Goal: Information Seeking & Learning: Learn about a topic

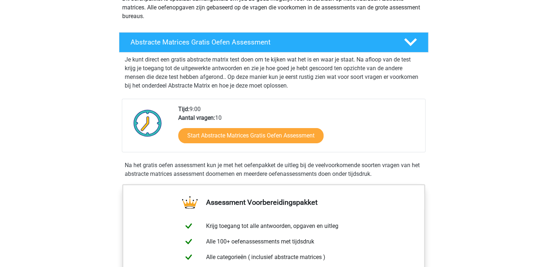
scroll to position [108, 0]
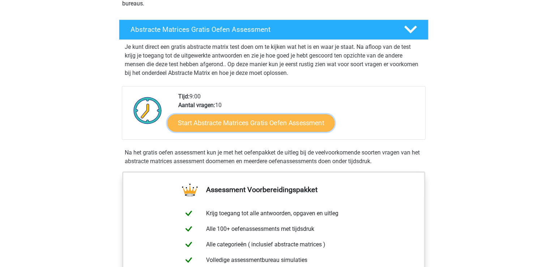
click at [248, 120] on link "Start Abstracte Matrices Gratis Oefen Assessment" at bounding box center [250, 122] width 167 height 17
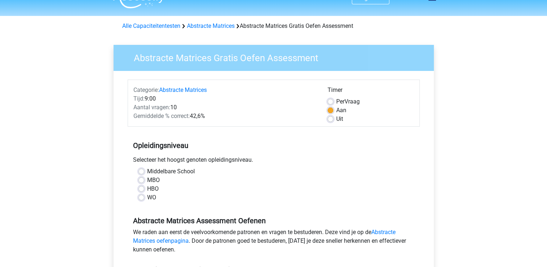
scroll to position [36, 0]
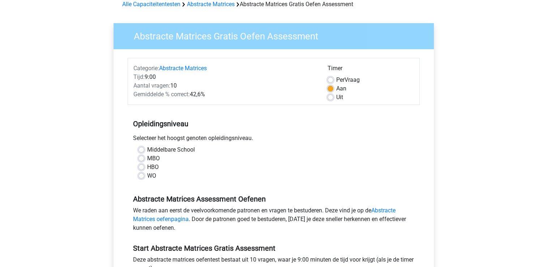
click at [147, 168] on label "HBO" at bounding box center [153, 167] width 12 height 9
click at [142, 168] on input "HBO" at bounding box center [142, 166] width 6 height 7
radio input "true"
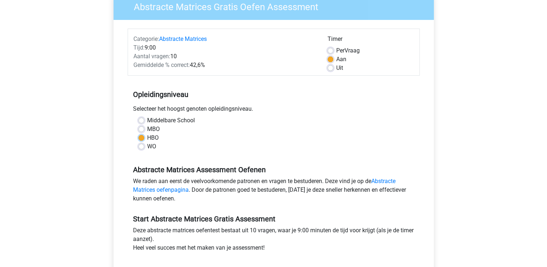
scroll to position [108, 0]
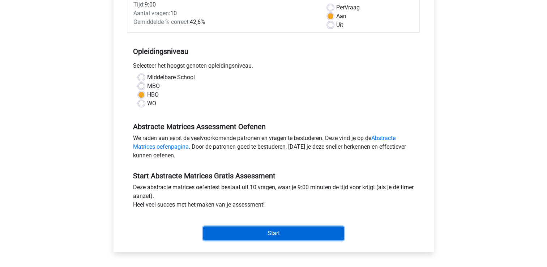
click at [282, 235] on input "Start" at bounding box center [273, 233] width 141 height 14
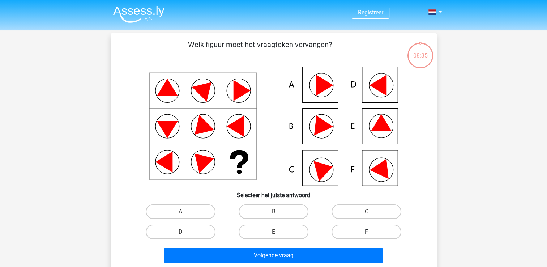
click at [372, 231] on label "F" at bounding box center [367, 232] width 70 height 14
click at [371, 232] on input "F" at bounding box center [369, 234] width 5 height 5
radio input "true"
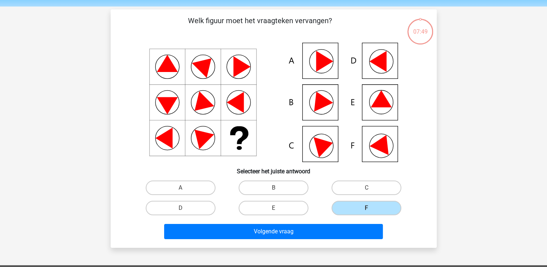
scroll to position [36, 0]
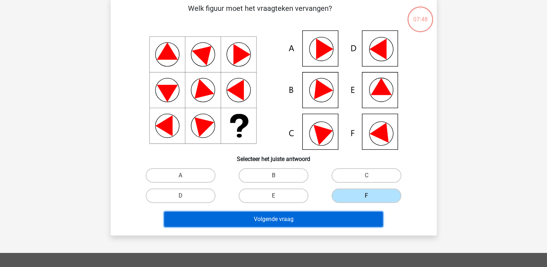
click at [271, 222] on button "Volgende vraag" at bounding box center [273, 219] width 219 height 15
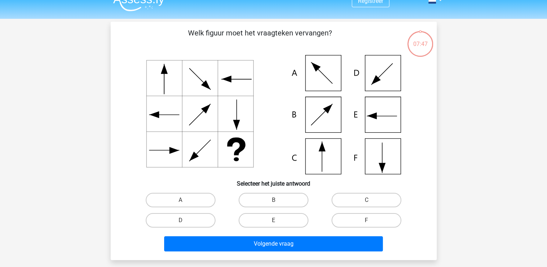
scroll to position [0, 0]
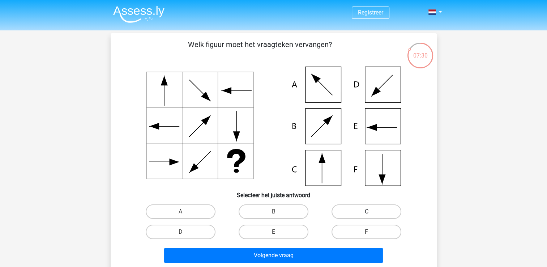
click at [379, 211] on label "C" at bounding box center [367, 211] width 70 height 14
click at [371, 212] on input "C" at bounding box center [369, 214] width 5 height 5
radio input "true"
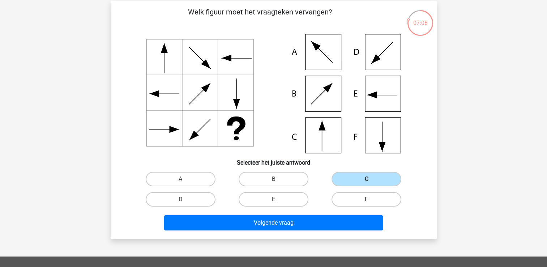
scroll to position [36, 0]
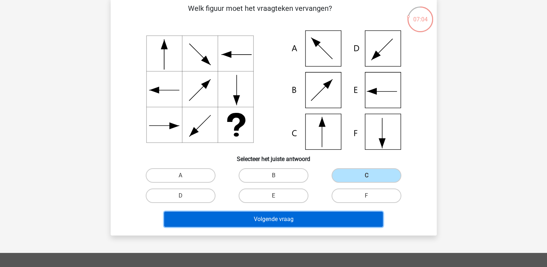
click at [301, 216] on button "Volgende vraag" at bounding box center [273, 219] width 219 height 15
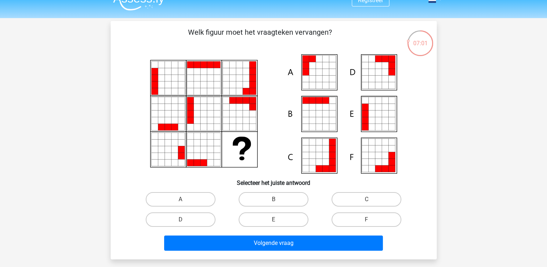
scroll to position [0, 0]
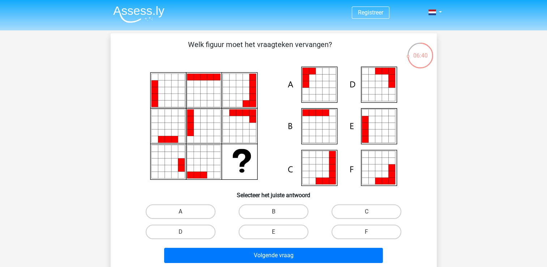
click at [186, 209] on label "A" at bounding box center [181, 211] width 70 height 14
click at [185, 212] on input "A" at bounding box center [182, 214] width 5 height 5
radio input "true"
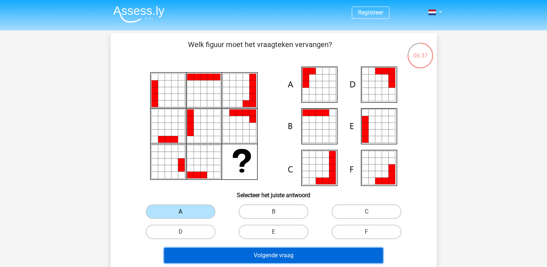
click at [308, 252] on button "Volgende vraag" at bounding box center [273, 255] width 219 height 15
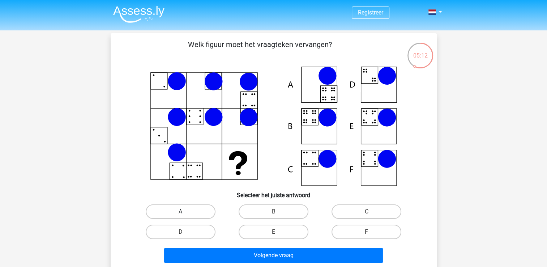
click at [183, 210] on label "A" at bounding box center [181, 211] width 70 height 14
click at [183, 212] on input "A" at bounding box center [182, 214] width 5 height 5
radio input "true"
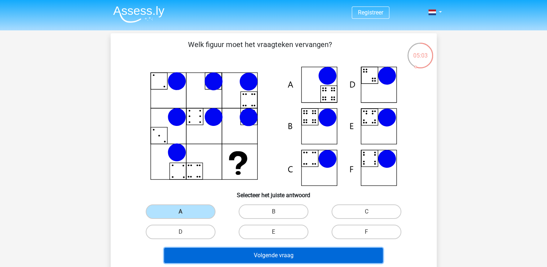
click at [332, 257] on button "Volgende vraag" at bounding box center [273, 255] width 219 height 15
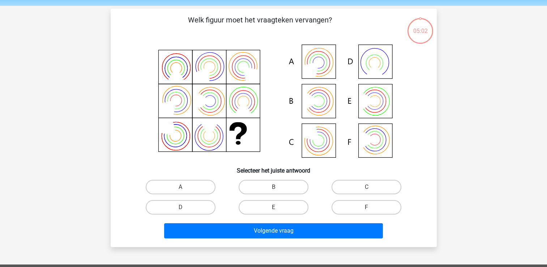
scroll to position [33, 0]
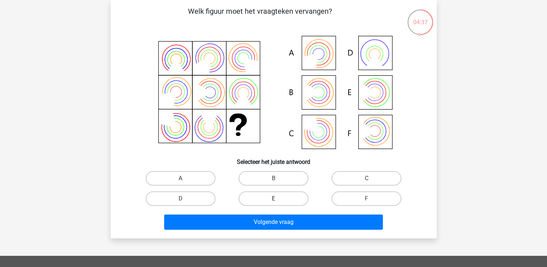
click at [289, 199] on label "E" at bounding box center [274, 198] width 70 height 14
click at [278, 199] on input "E" at bounding box center [275, 201] width 5 height 5
radio input "true"
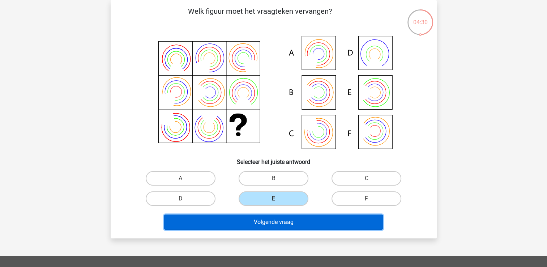
click at [321, 225] on button "Volgende vraag" at bounding box center [273, 221] width 219 height 15
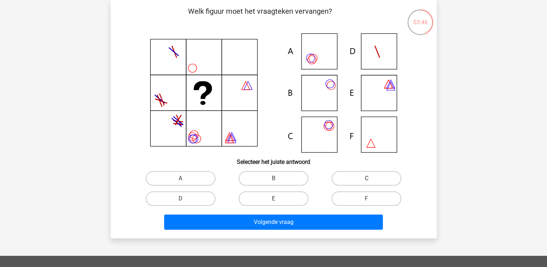
click at [356, 179] on label "C" at bounding box center [367, 178] width 70 height 14
click at [367, 179] on input "C" at bounding box center [369, 180] width 5 height 5
radio input "true"
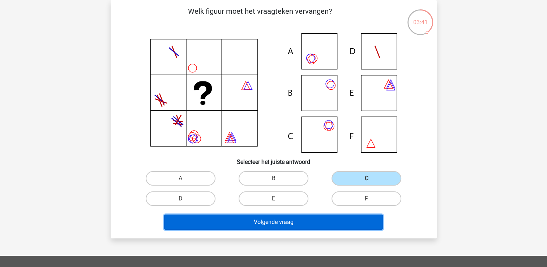
click at [296, 225] on button "Volgende vraag" at bounding box center [273, 221] width 219 height 15
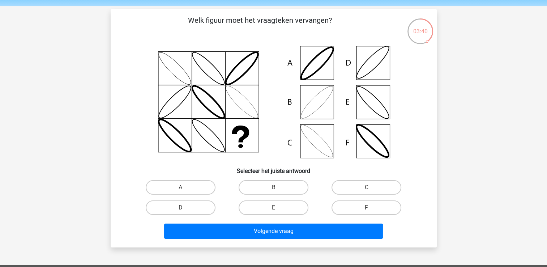
scroll to position [36, 0]
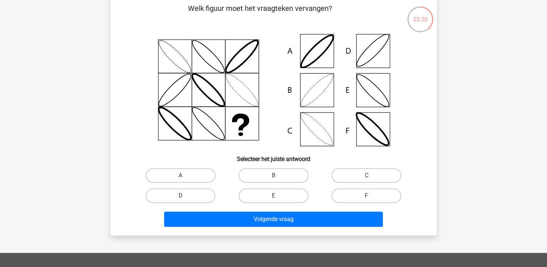
click at [203, 198] on label "D" at bounding box center [181, 195] width 70 height 14
click at [185, 198] on input "D" at bounding box center [182, 198] width 5 height 5
radio input "true"
click at [282, 174] on label "B" at bounding box center [274, 175] width 70 height 14
click at [278, 175] on input "B" at bounding box center [275, 177] width 5 height 5
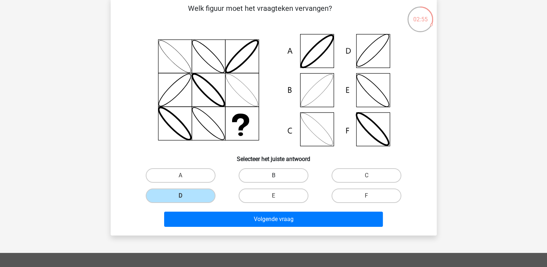
radio input "true"
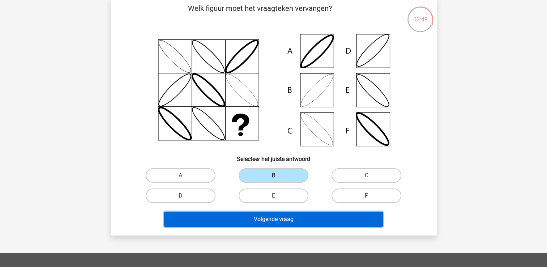
click at [333, 223] on button "Volgende vraag" at bounding box center [273, 219] width 219 height 15
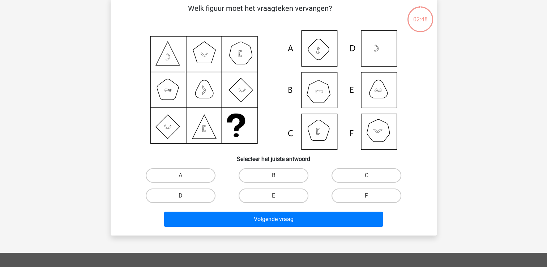
scroll to position [33, 0]
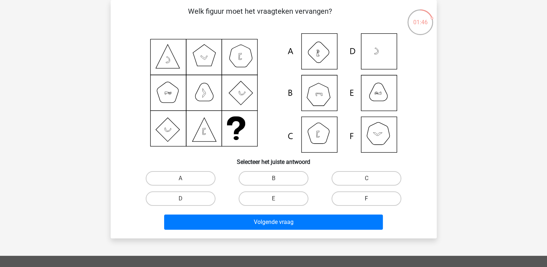
click at [389, 195] on label "F" at bounding box center [367, 198] width 70 height 14
click at [371, 199] on input "F" at bounding box center [369, 201] width 5 height 5
radio input "true"
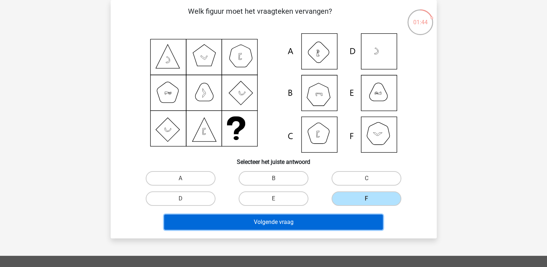
click at [358, 220] on button "Volgende vraag" at bounding box center [273, 221] width 219 height 15
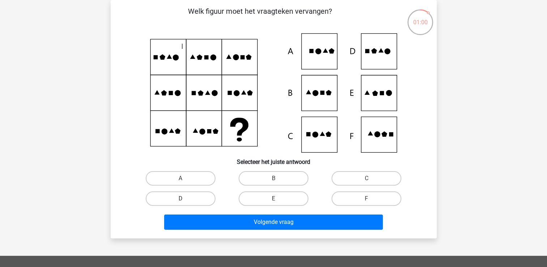
click at [194, 196] on label "D" at bounding box center [181, 198] width 70 height 14
click at [185, 199] on input "D" at bounding box center [182, 201] width 5 height 5
radio input "true"
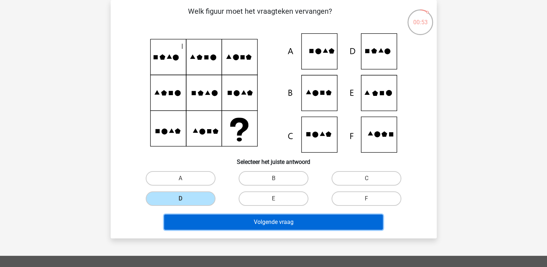
click at [297, 221] on button "Volgende vraag" at bounding box center [273, 221] width 219 height 15
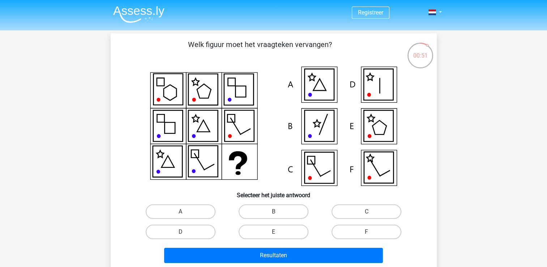
scroll to position [36, 0]
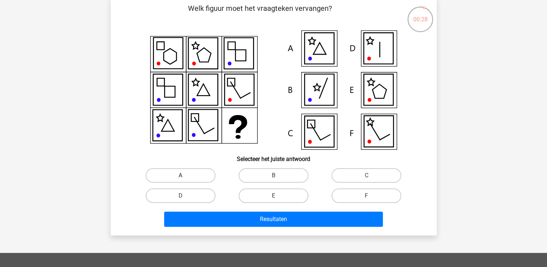
click at [180, 174] on label "A" at bounding box center [181, 175] width 70 height 14
click at [180, 175] on input "A" at bounding box center [182, 177] width 5 height 5
radio input "true"
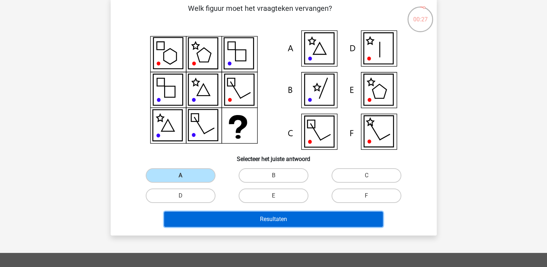
click at [236, 226] on button "Resultaten" at bounding box center [273, 219] width 219 height 15
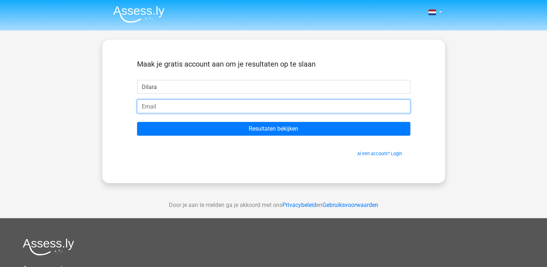
click at [230, 103] on input "email" at bounding box center [273, 106] width 273 height 14
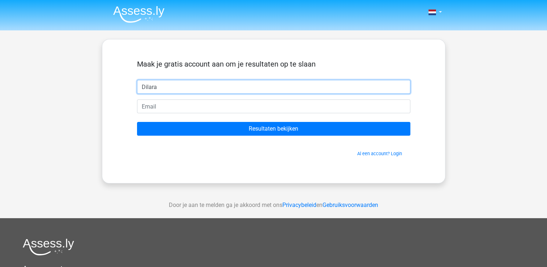
click at [208, 85] on input "Dilara" at bounding box center [273, 87] width 273 height 14
type input "D."
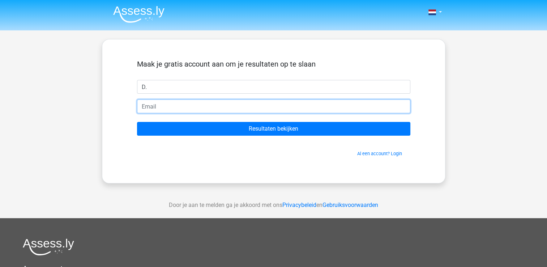
click at [193, 110] on input "email" at bounding box center [273, 106] width 273 height 14
type input "s"
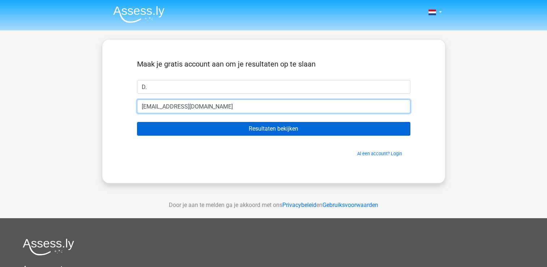
type input "[EMAIL_ADDRESS][DOMAIN_NAME]"
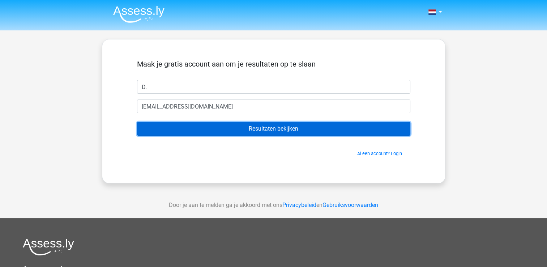
click at [285, 130] on input "Resultaten bekijken" at bounding box center [273, 129] width 273 height 14
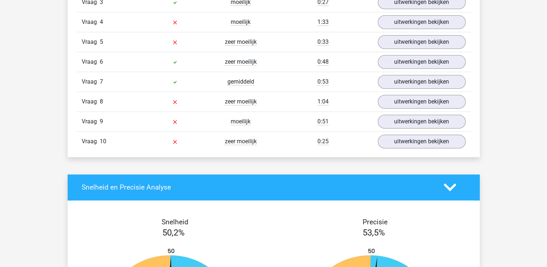
scroll to position [579, 0]
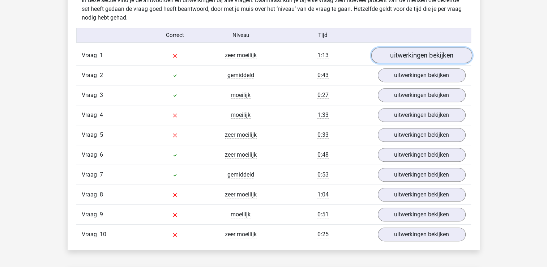
click at [431, 57] on link "uitwerkingen bekijken" at bounding box center [421, 55] width 101 height 16
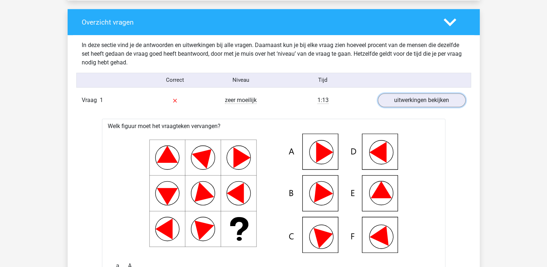
scroll to position [506, 0]
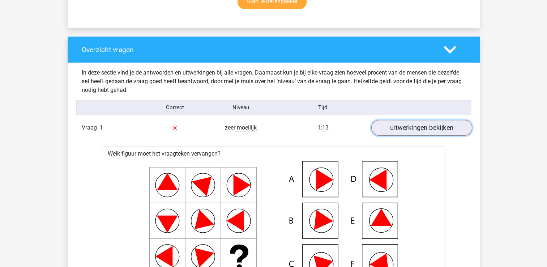
click at [430, 126] on link "uitwerkingen bekijken" at bounding box center [421, 128] width 101 height 16
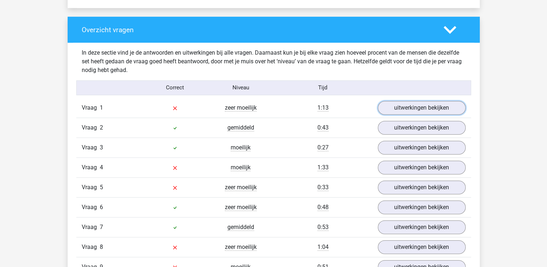
scroll to position [542, 0]
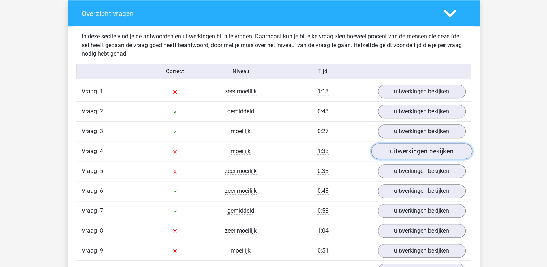
click at [420, 150] on link "uitwerkingen bekijken" at bounding box center [421, 151] width 101 height 16
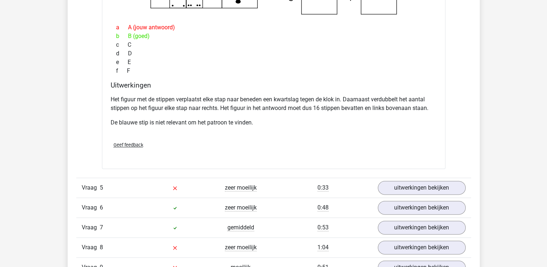
scroll to position [868, 0]
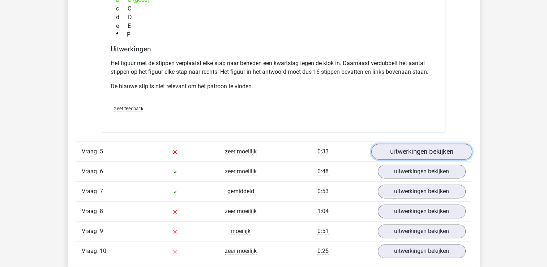
click at [408, 146] on link "uitwerkingen bekijken" at bounding box center [421, 152] width 101 height 16
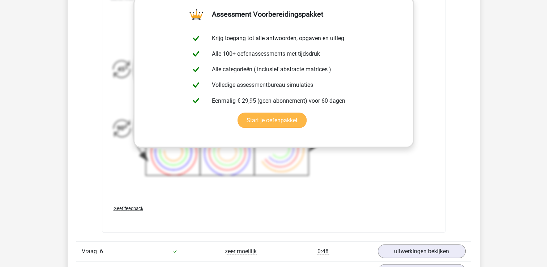
scroll to position [1193, 0]
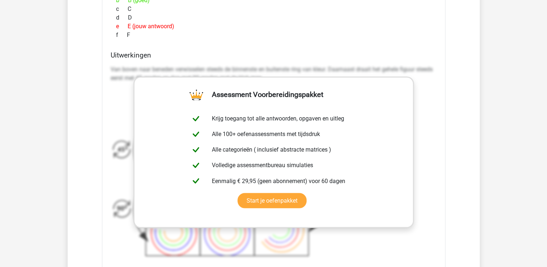
click at [323, 55] on h4 "Uitwerkingen" at bounding box center [274, 55] width 326 height 8
click at [118, 152] on icon at bounding box center [230, 176] width 239 height 177
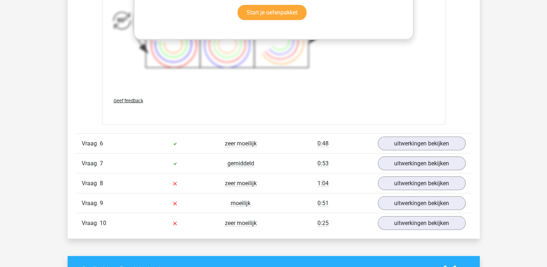
scroll to position [1410, 0]
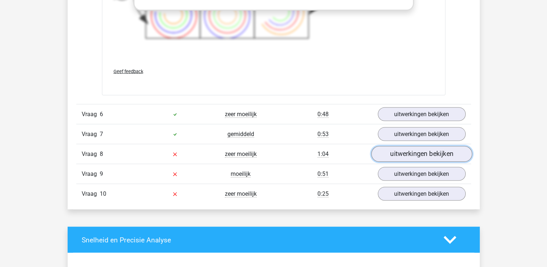
click at [392, 154] on link "uitwerkingen bekijken" at bounding box center [421, 154] width 101 height 16
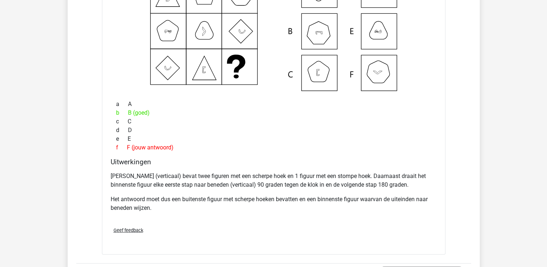
scroll to position [1736, 0]
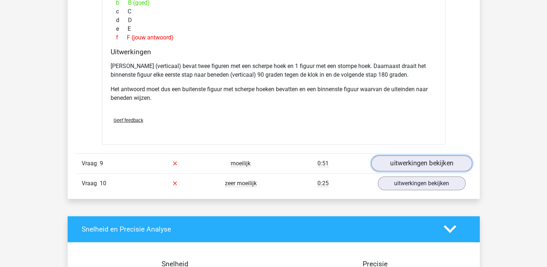
click at [389, 160] on link "uitwerkingen bekijken" at bounding box center [421, 163] width 101 height 16
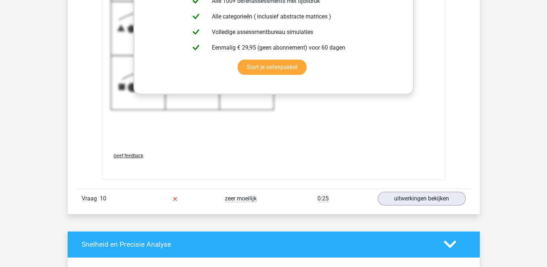
scroll to position [2242, 0]
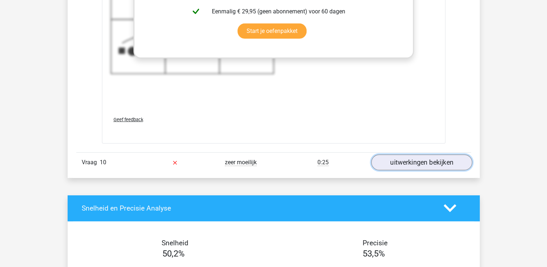
click at [415, 159] on link "uitwerkingen bekijken" at bounding box center [421, 162] width 101 height 16
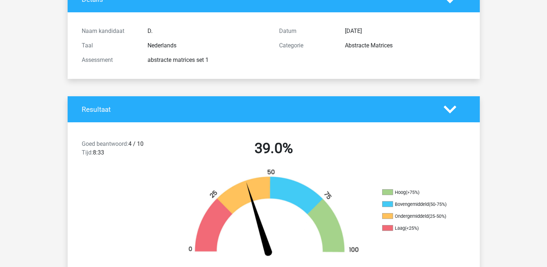
scroll to position [145, 0]
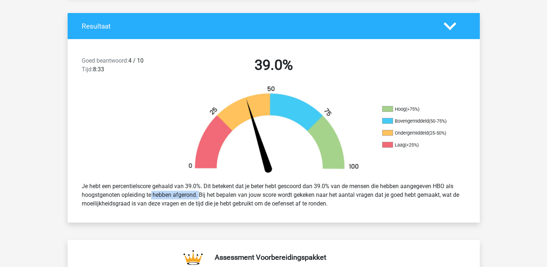
drag, startPoint x: 137, startPoint y: 197, endPoint x: 187, endPoint y: 199, distance: 49.9
click at [187, 199] on div "Je hebt een percentielscore gehaald van 39.0%. Dit betekent dat je beter hebt g…" at bounding box center [273, 195] width 395 height 32
drag, startPoint x: 187, startPoint y: 199, endPoint x: 238, endPoint y: 202, distance: 51.8
click at [238, 202] on div "Je hebt een percentielscore gehaald van 39.0%. Dit betekent dat je beter hebt g…" at bounding box center [273, 195] width 395 height 32
drag, startPoint x: 238, startPoint y: 202, endPoint x: 301, endPoint y: 199, distance: 62.6
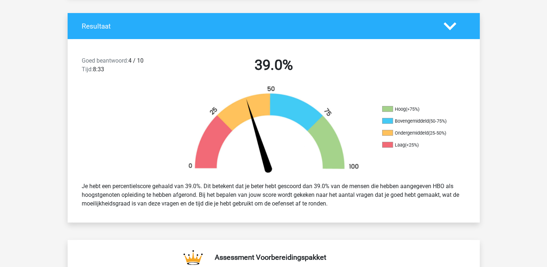
click at [285, 197] on div "Je hebt een percentielscore gehaald van 39.0%. Dit betekent dat je beter hebt g…" at bounding box center [273, 195] width 395 height 32
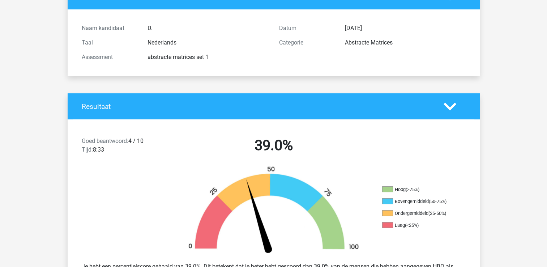
scroll to position [0, 0]
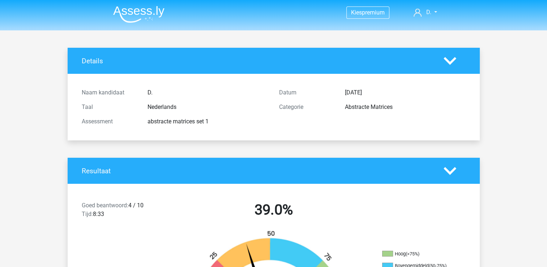
click at [137, 12] on img at bounding box center [138, 14] width 51 height 17
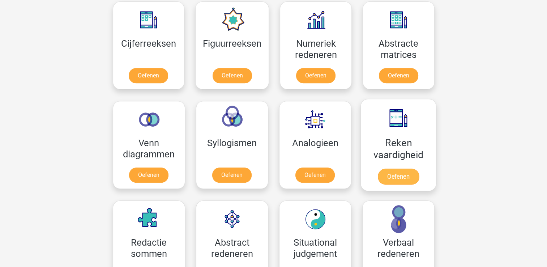
scroll to position [325, 0]
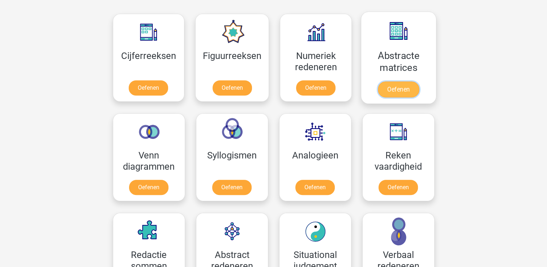
click at [402, 93] on link "Oefenen" at bounding box center [398, 89] width 41 height 16
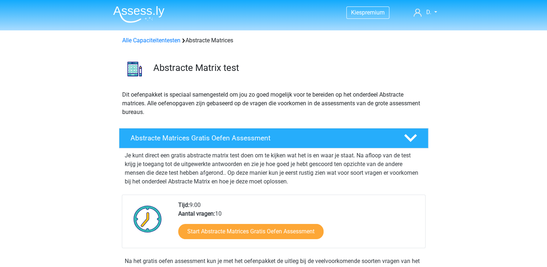
scroll to position [72, 0]
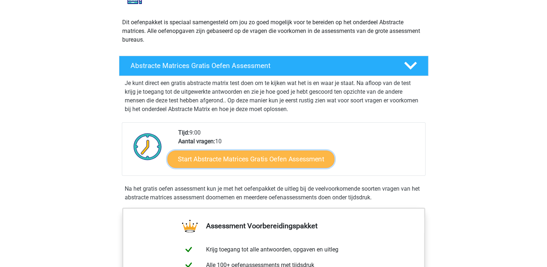
click at [296, 161] on link "Start Abstracte Matrices Gratis Oefen Assessment" at bounding box center [250, 158] width 167 height 17
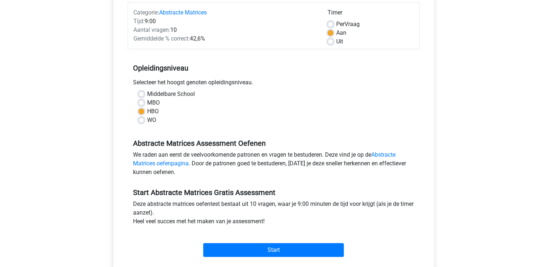
scroll to position [108, 0]
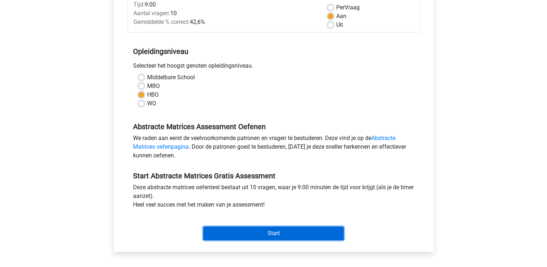
click at [325, 235] on input "Start" at bounding box center [273, 233] width 141 height 14
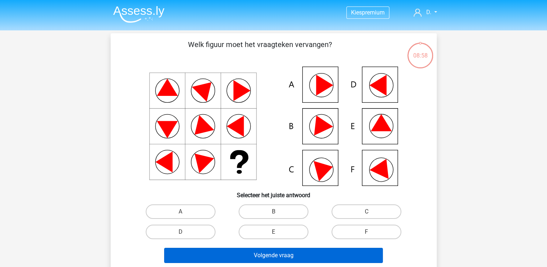
scroll to position [36, 0]
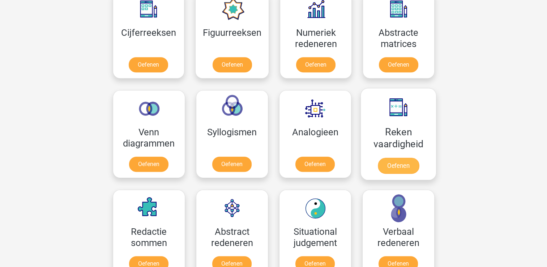
scroll to position [289, 0]
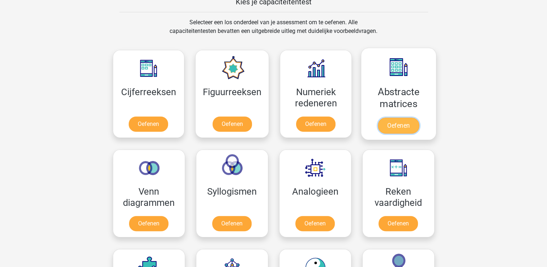
click at [410, 128] on link "Oefenen" at bounding box center [398, 126] width 41 height 16
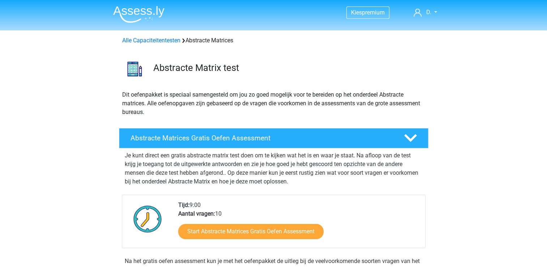
scroll to position [72, 0]
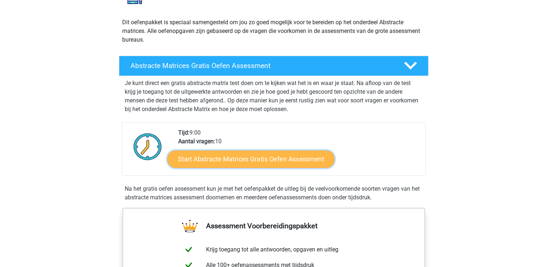
click at [291, 163] on link "Start Abstracte Matrices Gratis Oefen Assessment" at bounding box center [250, 158] width 167 height 17
